Goal: Task Accomplishment & Management: Use online tool/utility

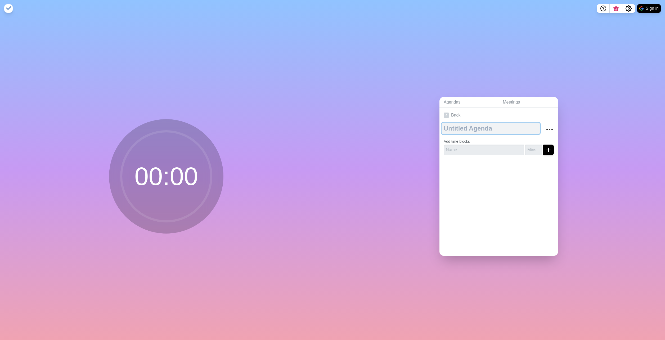
click at [459, 125] on textarea at bounding box center [491, 129] width 98 height 12
click at [458, 127] on textarea at bounding box center [491, 129] width 98 height 12
click at [464, 145] on input "text" at bounding box center [484, 150] width 80 height 11
type input "Segue"
click at [526, 146] on input "number" at bounding box center [533, 150] width 17 height 11
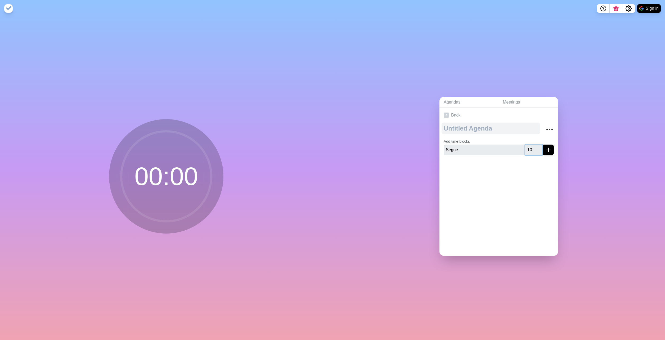
type input "10"
click at [474, 126] on textarea at bounding box center [491, 129] width 98 height 12
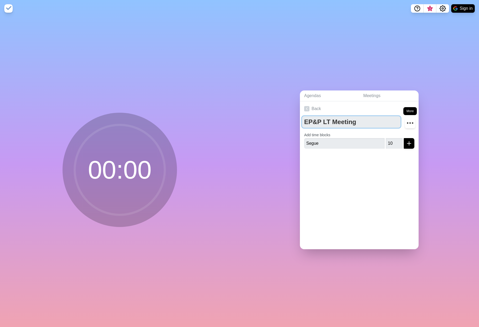
type textarea "EP&P LT Meeting"
click at [407, 122] on icon "More" at bounding box center [410, 123] width 8 height 8
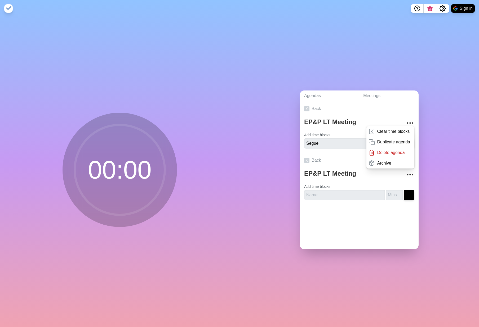
click at [425, 122] on div "Agendas Meetings Back EP&P LT Meeting Clear time blocks Duplicate agenda Delete…" at bounding box center [358, 172] width 239 height 310
click at [351, 192] on input "text" at bounding box center [344, 195] width 80 height 11
click at [453, 195] on div "Agendas Meetings Back EP&P LT Meeting Clear time blocks Duplicate agenda Delete…" at bounding box center [358, 172] width 239 height 310
click at [319, 190] on input "text" at bounding box center [344, 195] width 80 height 11
drag, startPoint x: 331, startPoint y: 141, endPoint x: 328, endPoint y: 149, distance: 8.7
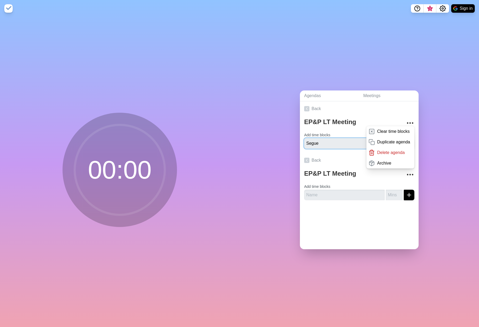
click at [328, 149] on div "EP&P LT Meeting Clear time blocks Duplicate agenda Delete agenda Archive Add ti…" at bounding box center [359, 134] width 119 height 37
drag, startPoint x: 437, startPoint y: 183, endPoint x: 436, endPoint y: 180, distance: 4.1
click at [436, 181] on div "Agendas Meetings Back EP&P LT Meeting Clear time blocks Duplicate agenda Delete…" at bounding box center [358, 172] width 239 height 310
drag, startPoint x: 364, startPoint y: 75, endPoint x: 366, endPoint y: 66, distance: 9.0
click at [364, 71] on div "Agendas Meetings Back EP&P LT Meeting Clear time blocks Duplicate agenda Delete…" at bounding box center [358, 172] width 239 height 310
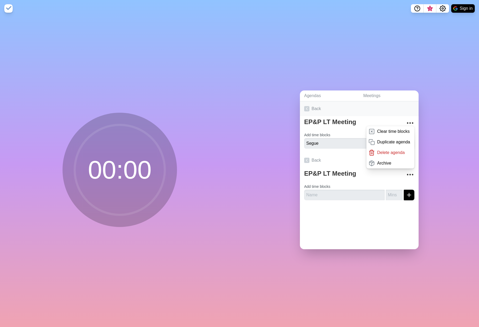
click at [311, 106] on link "Back" at bounding box center [359, 108] width 119 height 15
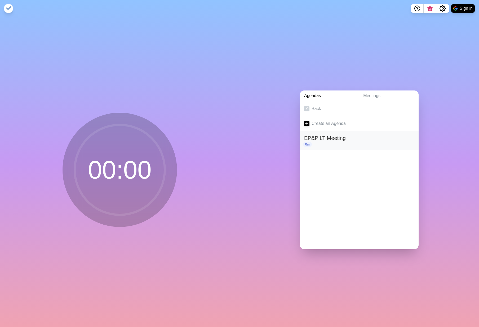
click at [312, 135] on h2 "EP&P LT Meeting" at bounding box center [359, 138] width 110 height 8
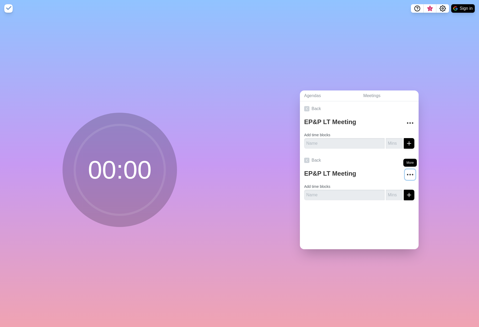
click at [406, 173] on icon "More" at bounding box center [410, 175] width 8 height 8
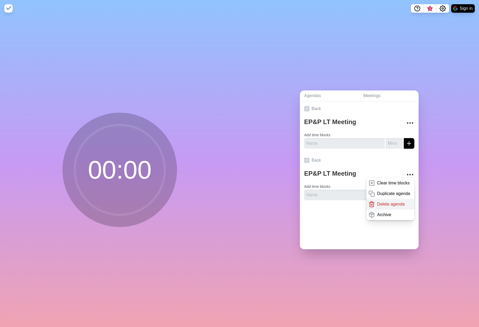
click at [377, 203] on p "Delete agenda" at bounding box center [391, 204] width 28 height 6
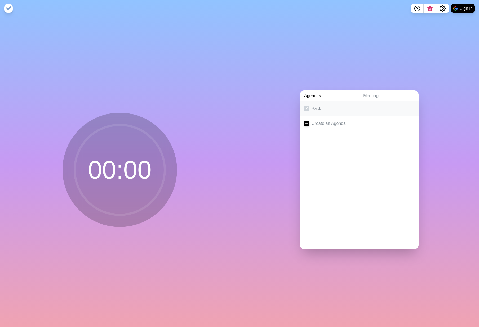
click at [318, 108] on link "Back" at bounding box center [359, 108] width 119 height 15
click at [325, 122] on link "Create an Agenda" at bounding box center [359, 123] width 119 height 15
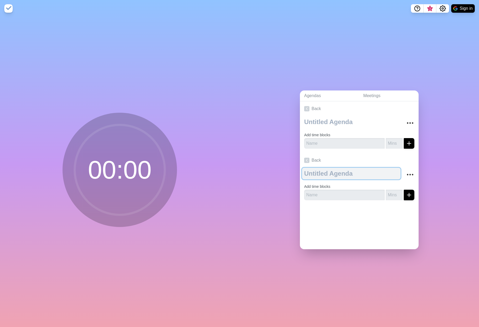
click at [319, 172] on textarea at bounding box center [351, 174] width 98 height 12
click at [307, 158] on link "Back" at bounding box center [359, 160] width 119 height 15
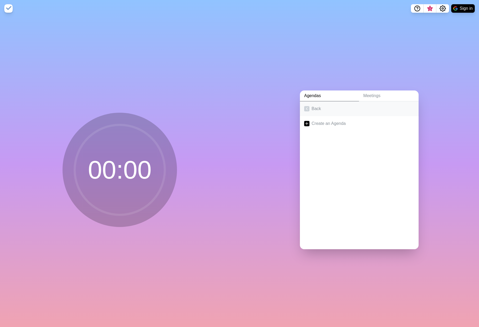
click at [304, 107] on icon at bounding box center [306, 108] width 5 height 5
click at [370, 99] on link "Meetings" at bounding box center [389, 96] width 60 height 11
click at [309, 107] on link "Back" at bounding box center [359, 108] width 119 height 15
click at [330, 118] on link "Create an Agenda" at bounding box center [359, 123] width 119 height 15
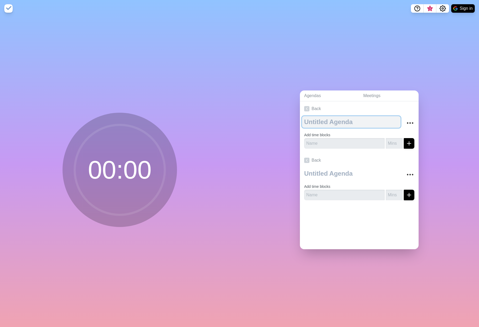
click at [346, 118] on textarea at bounding box center [351, 122] width 98 height 12
click at [407, 119] on icon "More" at bounding box center [410, 123] width 8 height 8
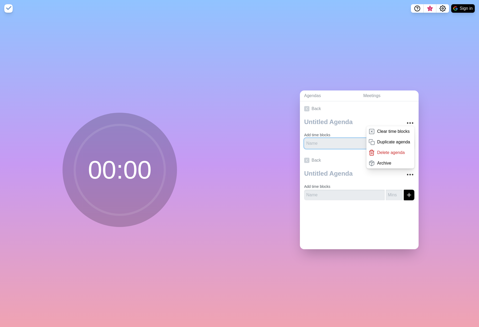
click at [307, 143] on input "text" at bounding box center [344, 143] width 80 height 11
click at [316, 117] on textarea at bounding box center [351, 122] width 98 height 12
click at [320, 123] on textarea at bounding box center [351, 122] width 98 height 12
type textarea "S"
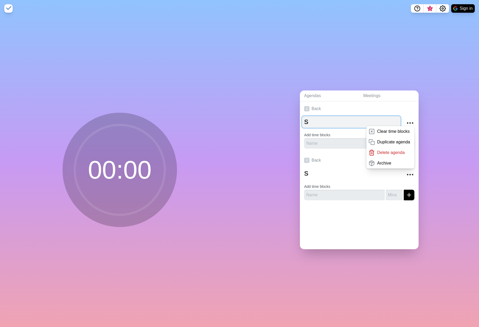
type textarea "Sw"
type textarea "Swg"
type textarea "Sw"
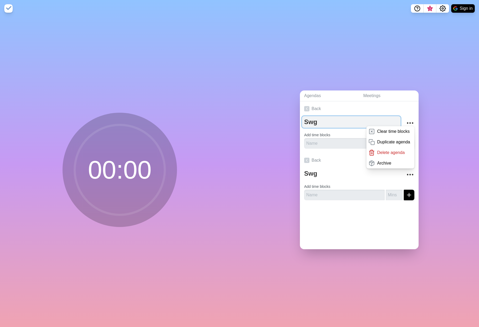
type textarea "Sw"
type textarea "S"
type textarea "Se"
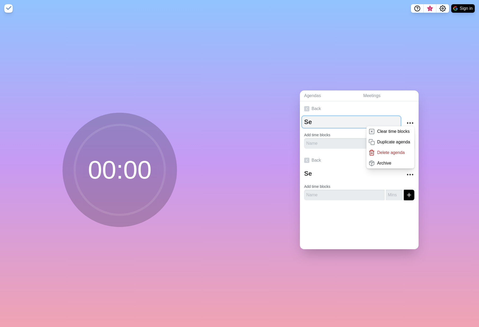
type textarea "Seg"
type textarea "Segu"
type textarea "Segue"
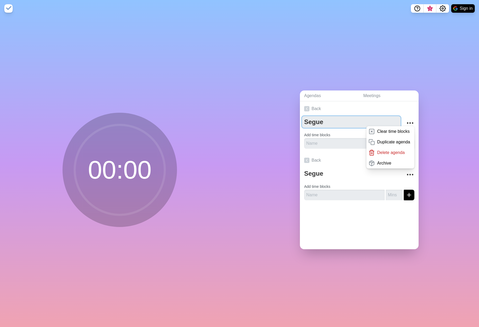
type textarea "Segue"
click at [437, 104] on div "Agendas Meetings Back Segue Clear time blocks Duplicate agenda Delete agenda Ar…" at bounding box center [358, 172] width 239 height 310
click at [324, 140] on input "text" at bounding box center [344, 143] width 80 height 11
click at [429, 96] on div "Agendas Meetings Back Segue Clear time blocks Duplicate agenda Delete agenda Ar…" at bounding box center [358, 172] width 239 height 310
click at [406, 119] on icon "More" at bounding box center [410, 123] width 8 height 8
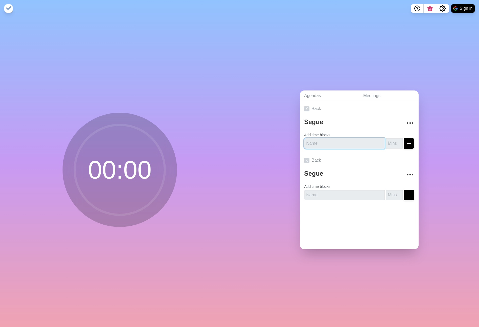
click at [352, 141] on input "text" at bounding box center [344, 143] width 80 height 11
drag, startPoint x: 325, startPoint y: 122, endPoint x: 331, endPoint y: 127, distance: 8.2
click at [302, 121] on textarea "Segue" at bounding box center [351, 122] width 98 height 12
click at [393, 146] on input "number" at bounding box center [394, 143] width 17 height 11
click at [320, 140] on input "text" at bounding box center [344, 143] width 80 height 11
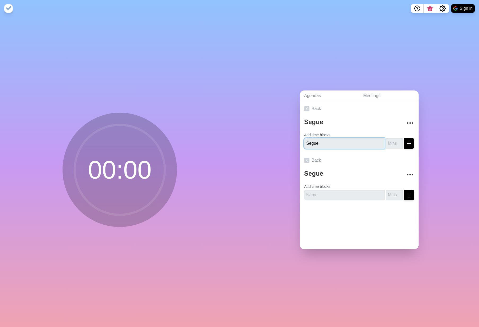
type input "Segue"
click at [386, 142] on input "number" at bounding box center [394, 143] width 17 height 11
type input "10"
click at [404, 143] on button "submit" at bounding box center [409, 143] width 11 height 11
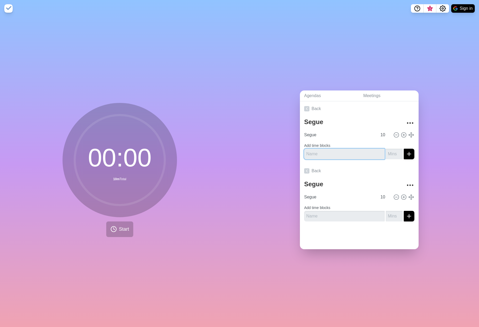
click at [329, 149] on input "text" at bounding box center [344, 154] width 80 height 11
click at [309, 119] on textarea "Segue" at bounding box center [351, 122] width 98 height 12
drag, startPoint x: 323, startPoint y: 121, endPoint x: 292, endPoint y: 120, distance: 31.5
click at [292, 120] on div "Agendas Meetings Back Segue Segue 10 Add time blocks Back Segue Segue 10 Add ti…" at bounding box center [358, 172] width 239 height 310
type textarea "E"
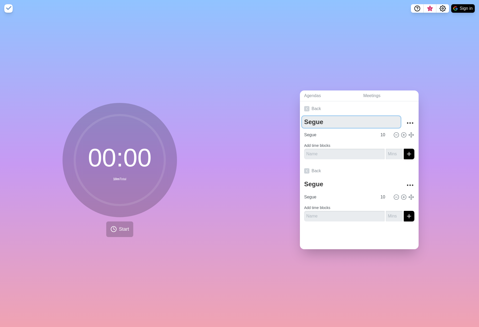
type textarea "E"
type textarea "EP"
type textarea "EP&"
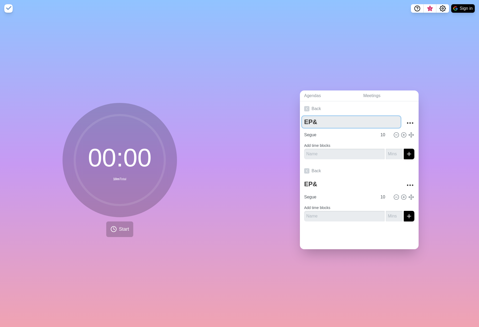
type textarea "EP&P"
type textarea "EP&P L"
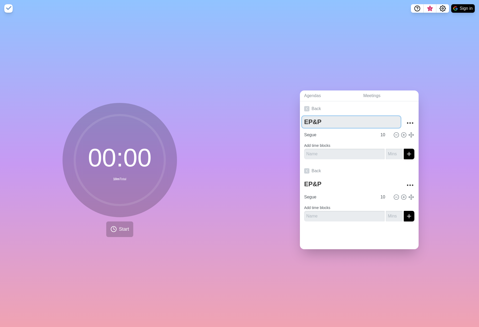
type textarea "EP&P L"
type textarea "EP&P LT"
click at [317, 153] on input "text" at bounding box center [344, 154] width 80 height 11
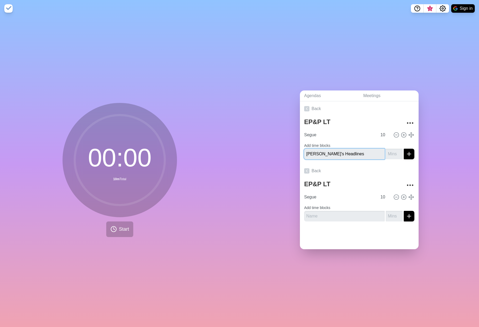
type input "[PERSON_NAME]'s Headlines"
click at [387, 153] on input "number" at bounding box center [394, 154] width 17 height 11
type input "7"
click at [404, 149] on button "submit" at bounding box center [409, 154] width 11 height 11
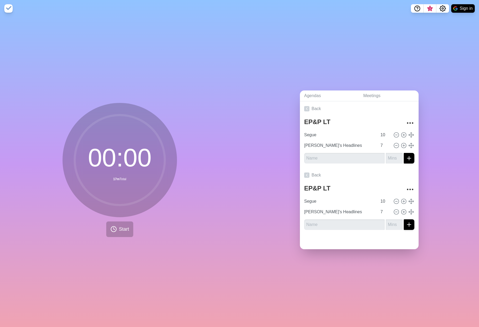
click at [431, 121] on div "Agendas Meetings Back EP&P LT Segue 10 [PERSON_NAME]'s Headlines 7 Back EP&P LT…" at bounding box center [358, 172] width 239 height 310
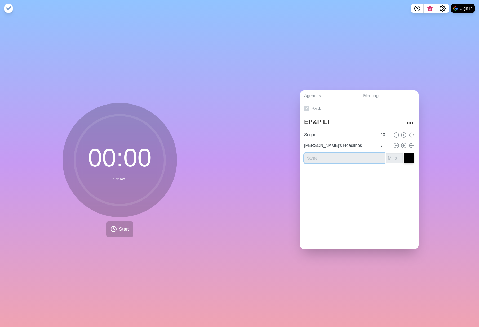
click at [330, 154] on input "text" at bounding box center [344, 158] width 80 height 11
click at [389, 157] on input "number" at bounding box center [394, 158] width 17 height 11
click at [357, 157] on input "Headlines" at bounding box center [344, 158] width 80 height 11
type input "Headlines - Analytics"
click at [386, 160] on input "number" at bounding box center [394, 158] width 17 height 11
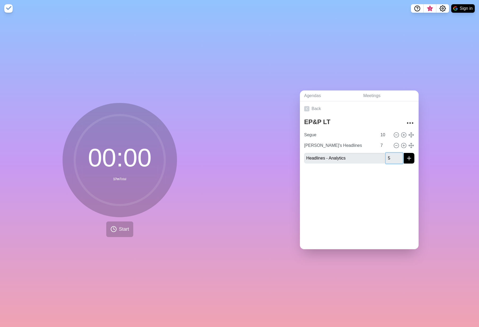
type input "5"
click at [409, 156] on line "submit" at bounding box center [409, 158] width 0 height 4
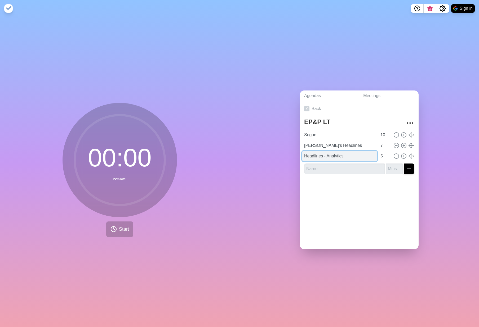
click at [327, 152] on input "Headlines - Analytics" at bounding box center [339, 156] width 75 height 11
drag, startPoint x: 324, startPoint y: 154, endPoint x: 297, endPoint y: 150, distance: 28.1
click at [297, 150] on div "Agendas Meetings Back EP&P LT Segue 10 Tim's Headlines 7 Headlines - Analytics 5" at bounding box center [358, 172] width 239 height 310
click at [319, 165] on input "text" at bounding box center [344, 169] width 80 height 11
paste input "Headlines -"
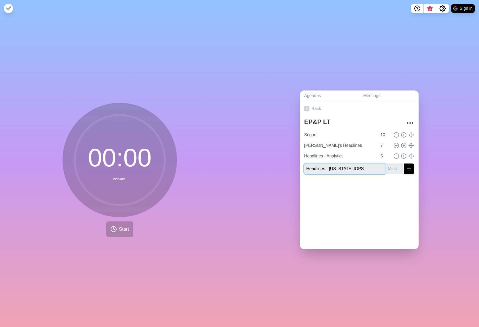
type input "Headlines - Delaware IOPS"
click at [391, 164] on input "1" at bounding box center [394, 169] width 17 height 11
click at [373, 171] on div "Headlines - Delaware IOPS 1" at bounding box center [359, 169] width 110 height 11
type input "5"
click at [406, 168] on icon "submit" at bounding box center [409, 169] width 6 height 6
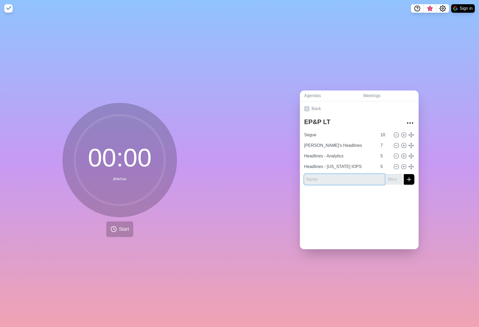
paste input "Headlines -"
type input "Headlines - Midland IOPS"
click at [390, 179] on input "number" at bounding box center [394, 179] width 17 height 11
type input "5"
click at [406, 178] on icon "submit" at bounding box center [409, 179] width 6 height 6
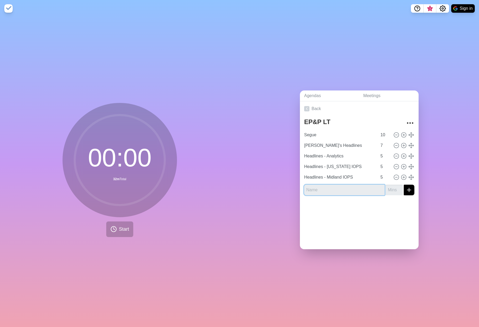
click at [321, 187] on input "text" at bounding box center [344, 190] width 80 height 11
paste input "Headlines -"
type input "Headlines - Cost"
click at [389, 190] on input "number" at bounding box center [394, 190] width 17 height 11
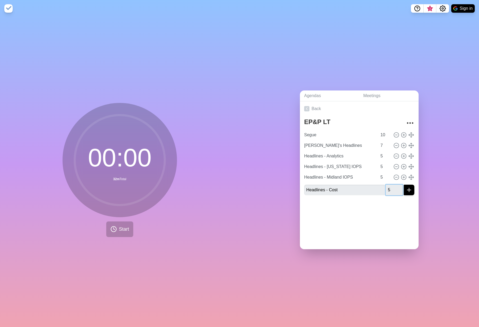
type input "5"
click at [406, 189] on button "submit" at bounding box center [409, 190] width 11 height 11
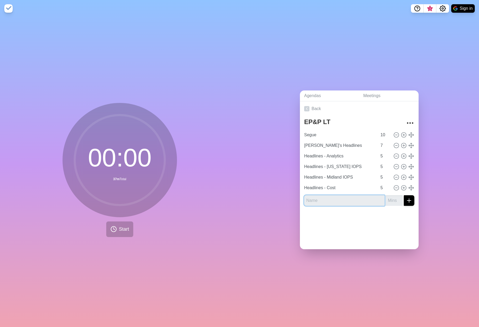
drag, startPoint x: 324, startPoint y: 203, endPoint x: 317, endPoint y: 196, distance: 9.6
click at [324, 201] on input "text" at bounding box center [344, 200] width 80 height 11
type input "Integration"
click at [390, 195] on input "number" at bounding box center [394, 200] width 17 height 11
type input "5"
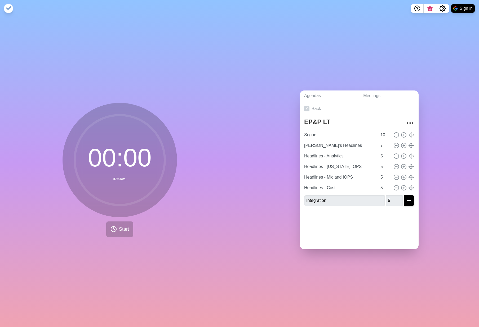
click at [353, 224] on div at bounding box center [359, 220] width 119 height 21
click at [339, 154] on input "Headlines - Analytics" at bounding box center [339, 156] width 75 height 11
drag, startPoint x: 343, startPoint y: 154, endPoint x: 325, endPoint y: 156, distance: 17.8
click at [325, 156] on input "Headlines - Analytics" at bounding box center [339, 156] width 75 height 11
drag, startPoint x: 350, startPoint y: 155, endPoint x: 348, endPoint y: 152, distance: 3.8
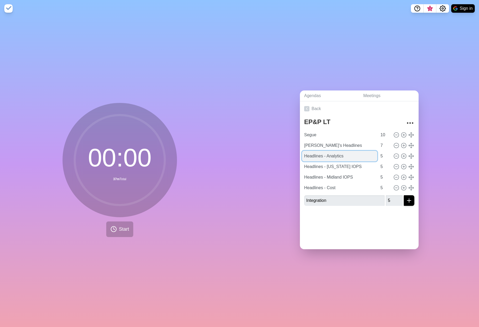
click at [351, 155] on input "Headlines - Analytics" at bounding box center [339, 156] width 75 height 11
click at [338, 151] on input "Headlines - Analytics" at bounding box center [339, 156] width 75 height 11
drag, startPoint x: 343, startPoint y: 154, endPoint x: 321, endPoint y: 157, distance: 21.4
click at [321, 157] on input "Headlines - Analytics" at bounding box center [339, 156] width 75 height 11
type input "Headlines"
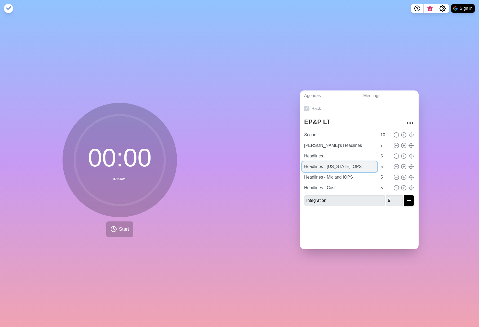
click at [357, 164] on input "Headlines - Delaware IOPS" at bounding box center [339, 167] width 75 height 11
drag, startPoint x: 353, startPoint y: 165, endPoint x: 320, endPoint y: 169, distance: 32.8
click at [320, 169] on input "Headlines - Delaware IOPS" at bounding box center [339, 167] width 75 height 11
type input "Headlines"
click at [344, 173] on input "Headlines - Midland IOPS" at bounding box center [339, 177] width 75 height 11
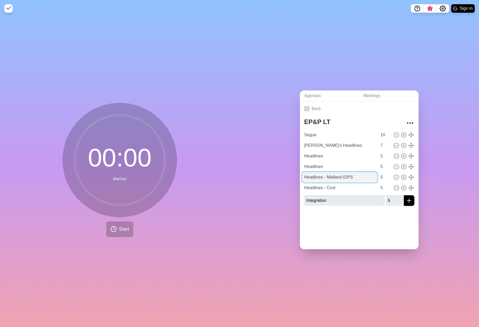
drag, startPoint x: 351, startPoint y: 174, endPoint x: 321, endPoint y: 180, distance: 30.7
click at [321, 180] on input "Headlines - Midland IOPS" at bounding box center [339, 177] width 75 height 11
type input "Headlines"
click at [355, 189] on input "Headlines - Cost" at bounding box center [339, 188] width 75 height 11
drag, startPoint x: 355, startPoint y: 187, endPoint x: 320, endPoint y: 188, distance: 35.2
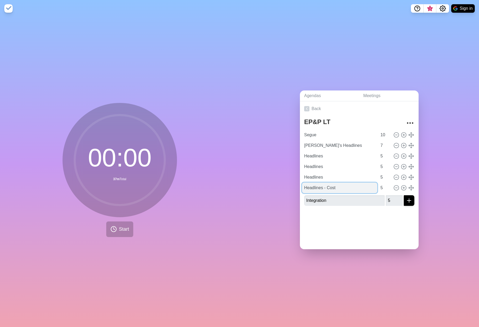
click at [320, 188] on input "Headlines - Cost" at bounding box center [339, 188] width 75 height 11
type input "Headlines"
drag, startPoint x: 348, startPoint y: 200, endPoint x: 277, endPoint y: 195, distance: 71.1
click at [277, 195] on div "Agendas Meetings Back EP&P LT Segue 10 Tim's Headlines 7 Headlines 5 Headlines …" at bounding box center [358, 172] width 239 height 310
paste input "Headlines -"
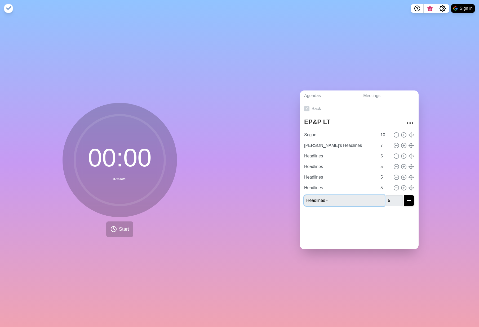
drag, startPoint x: 331, startPoint y: 198, endPoint x: 323, endPoint y: 199, distance: 7.8
click at [323, 199] on input "Headlines -" at bounding box center [344, 200] width 80 height 11
type input "Headlines"
click at [348, 212] on div at bounding box center [359, 220] width 119 height 21
click at [407, 201] on line "submit" at bounding box center [409, 201] width 4 height 0
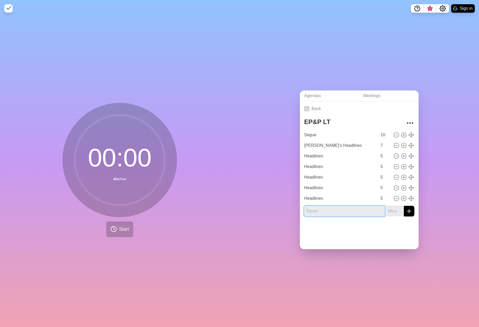
click at [337, 207] on input "text" at bounding box center [344, 211] width 80 height 11
click at [323, 210] on input "text" at bounding box center [344, 211] width 80 height 11
type input "Headlines"
click at [386, 211] on input "number" at bounding box center [394, 211] width 17 height 11
type input "5"
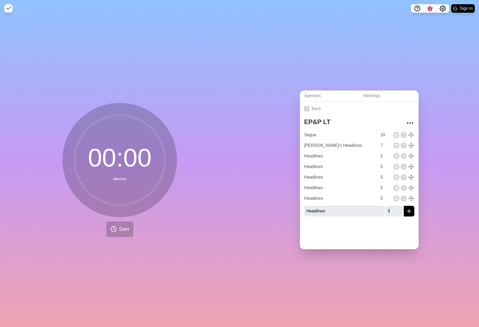
drag, startPoint x: 406, startPoint y: 225, endPoint x: 408, endPoint y: 209, distance: 16.3
click at [406, 225] on div at bounding box center [359, 231] width 119 height 21
click at [406, 208] on icon "submit" at bounding box center [409, 211] width 6 height 6
click at [312, 221] on input "text" at bounding box center [344, 222] width 80 height 11
type input "Admin"
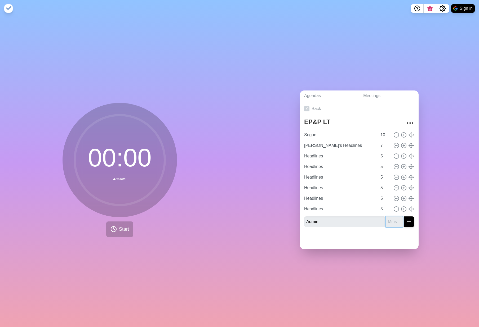
click at [386, 217] on input "number" at bounding box center [394, 222] width 17 height 11
type input "3"
click at [359, 233] on div at bounding box center [359, 240] width 119 height 18
click at [406, 219] on icon "submit" at bounding box center [409, 222] width 6 height 6
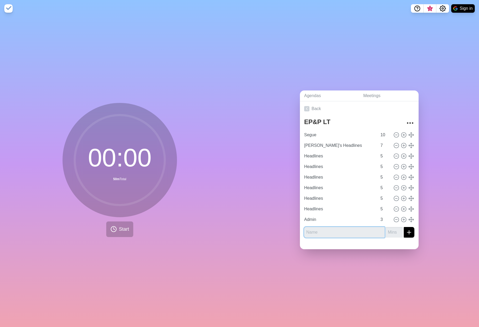
click at [336, 231] on input "text" at bounding box center [344, 232] width 80 height 11
type input "IDS"
click at [386, 232] on input "number" at bounding box center [394, 232] width 17 height 11
type input "30"
click at [406, 231] on icon "submit" at bounding box center [409, 232] width 6 height 6
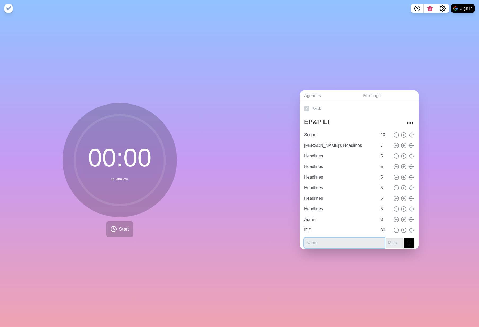
click at [350, 238] on input "text" at bounding box center [344, 243] width 80 height 11
click at [348, 240] on input "text" at bounding box center [344, 243] width 80 height 11
type input "Review"
click at [387, 244] on input "number" at bounding box center [394, 243] width 17 height 11
type input "10"
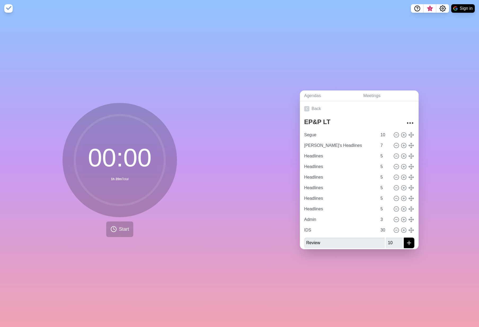
click at [434, 230] on div "Agendas Meetings Back EP&P LT Segue 10 Tim's Headlines 7 Headlines 5 Headlines …" at bounding box center [358, 172] width 239 height 310
click at [409, 242] on line "submit" at bounding box center [409, 243] width 0 height 4
click at [412, 123] on circle "More" at bounding box center [412, 123] width 1 height 1
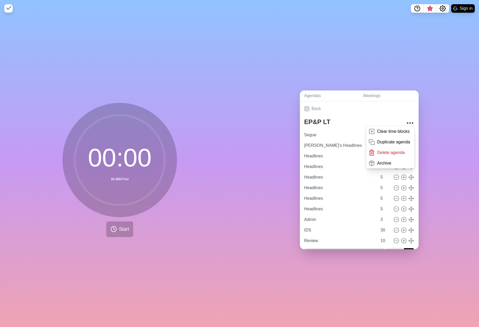
click at [432, 106] on div "Agendas Meetings Back EP&P LT Clear time blocks Duplicate agenda Delete agenda …" at bounding box center [358, 172] width 239 height 310
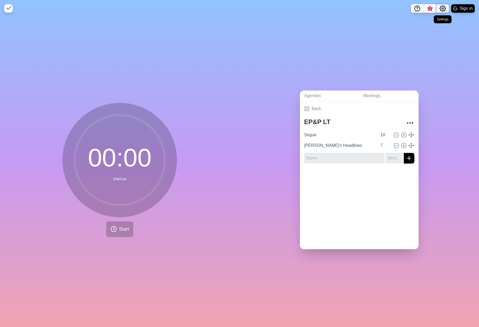
click at [444, 7] on icon "Settings" at bounding box center [442, 8] width 6 height 6
click at [373, 20] on div "Agendas Meetings Back EP&P LT Segue 10 Tim's Headlines 7" at bounding box center [358, 172] width 239 height 310
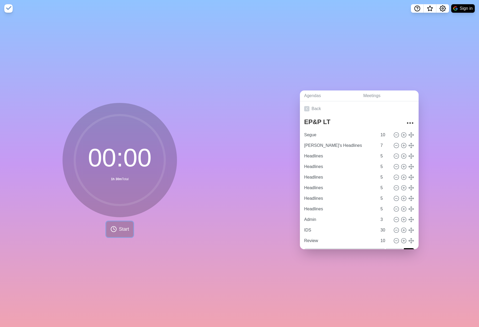
click at [120, 227] on span "Start" at bounding box center [124, 229] width 10 height 7
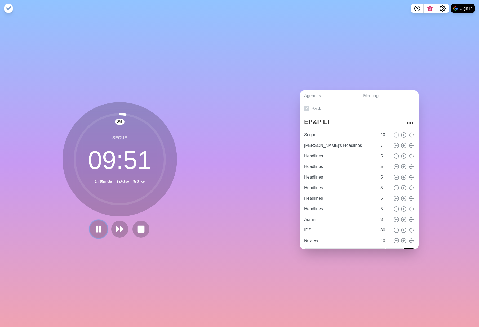
click at [94, 229] on icon at bounding box center [98, 229] width 9 height 9
click at [445, 8] on icon "Settings" at bounding box center [443, 9] width 6 height 6
click at [414, 9] on circle "Help" at bounding box center [416, 8] width 5 height 5
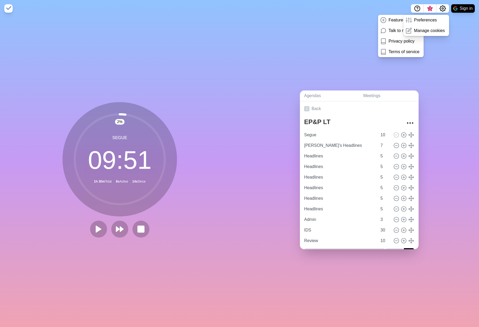
click at [343, 58] on div "Agendas Meetings Back EP&P LT Segue 10 Tim's Headlines 7 Headlines 5 Headlines …" at bounding box center [358, 172] width 239 height 310
click at [389, 20] on p "Feature request" at bounding box center [403, 20] width 30 height 6
click at [427, 22] on p "Preferences" at bounding box center [425, 20] width 23 height 6
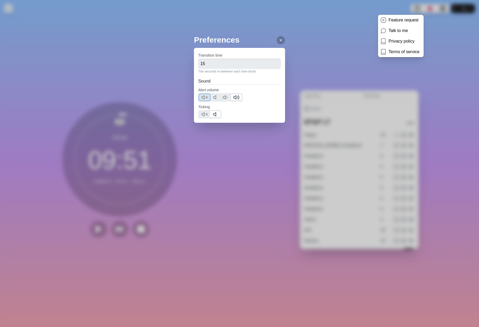
click at [208, 96] on button at bounding box center [204, 97] width 11 height 6
click at [204, 114] on polygon at bounding box center [203, 115] width 2 height 4
click at [412, 71] on div "Preferences Transition time 15 The seconds in-between each time block Sound Ale…" at bounding box center [239, 163] width 479 height 327
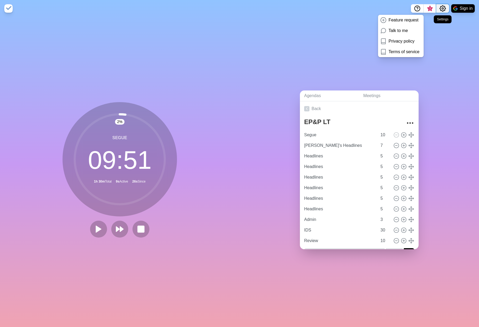
click at [436, 7] on button "Settings" at bounding box center [442, 8] width 13 height 8
click at [445, 8] on icon "Settings" at bounding box center [442, 8] width 6 height 6
click at [428, 8] on span "3" at bounding box center [430, 9] width 4 height 4
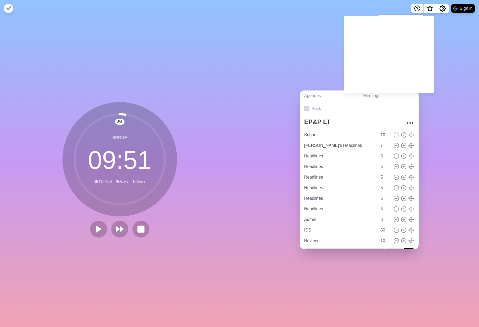
click at [443, 64] on div "Agendas Meetings Back EP&P LT Segue 10 Tim's Headlines 7 Headlines 5 Headlines …" at bounding box center [358, 172] width 239 height 310
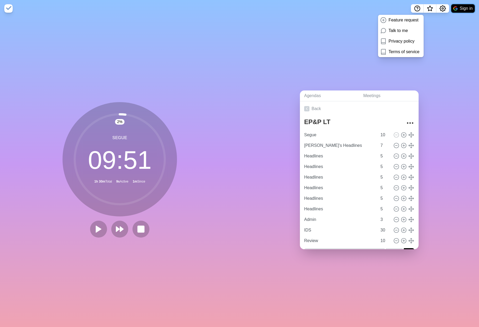
click at [462, 9] on button "Sign in" at bounding box center [463, 8] width 24 height 8
click at [354, 58] on div "Agendas Meetings Back EP&P LT Segue 10 Tim's Headlines 7 Headlines 5 Headlines …" at bounding box center [358, 172] width 239 height 310
click at [368, 92] on link "Meetings" at bounding box center [389, 96] width 60 height 11
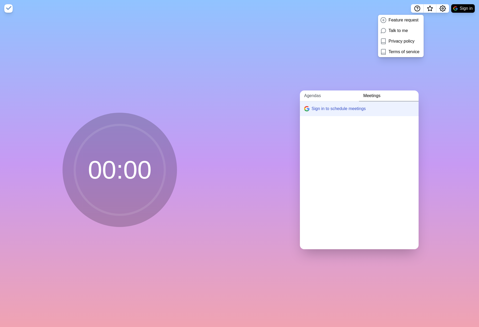
click at [315, 96] on link "Agendas" at bounding box center [329, 96] width 59 height 11
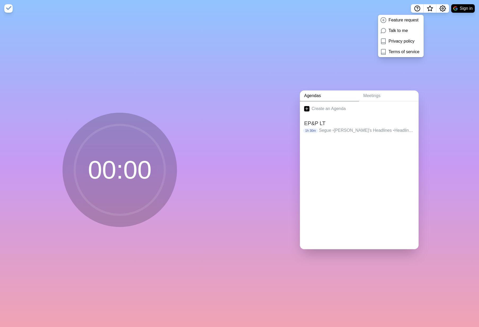
click at [314, 60] on div "Agendas Meetings Create an Agenda EP&P LT 1h 30m Segue • Tim's Headlines • Head…" at bounding box center [358, 172] width 239 height 310
click at [344, 123] on h2 "EP&P LT" at bounding box center [359, 123] width 110 height 8
